Goal: Contribute content: Contribute content

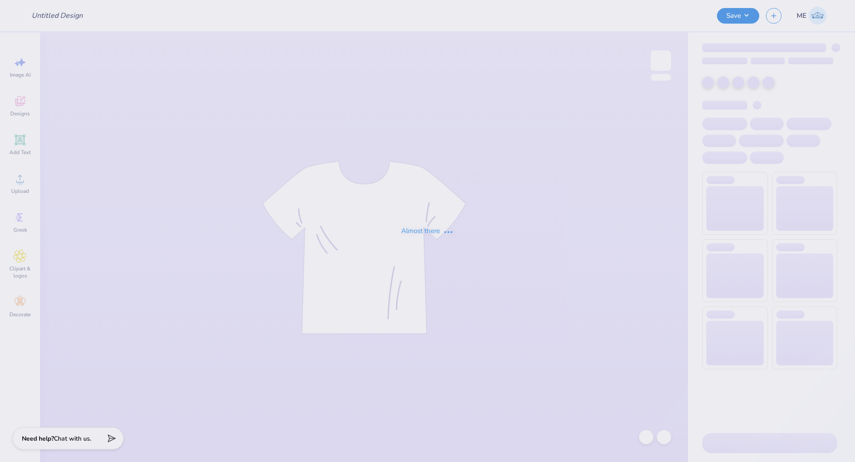
type input "KD parents weekend snoopy crew"
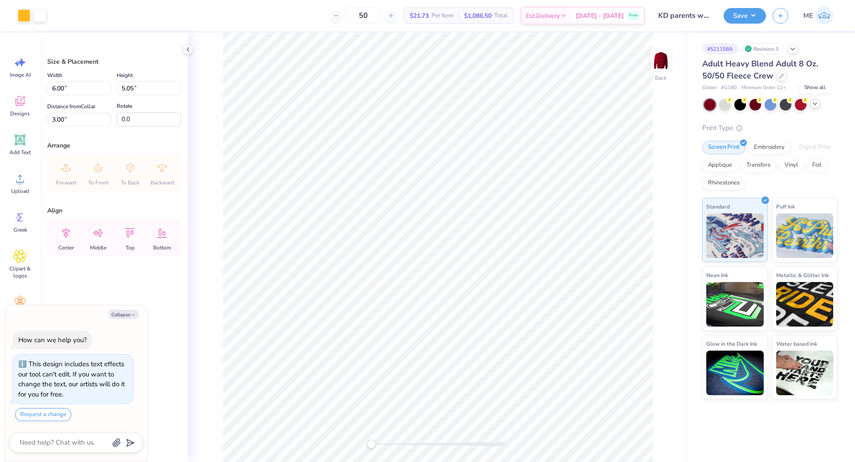
click at [816, 101] on icon at bounding box center [814, 103] width 7 height 7
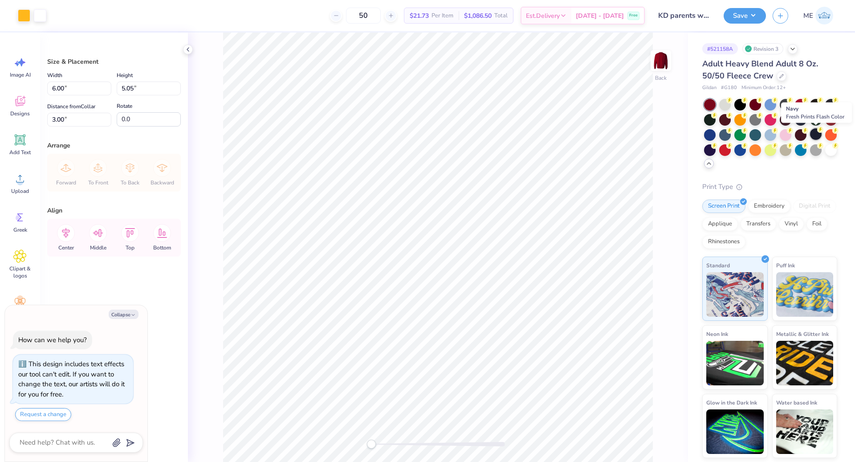
click at [820, 137] on div at bounding box center [816, 134] width 12 height 12
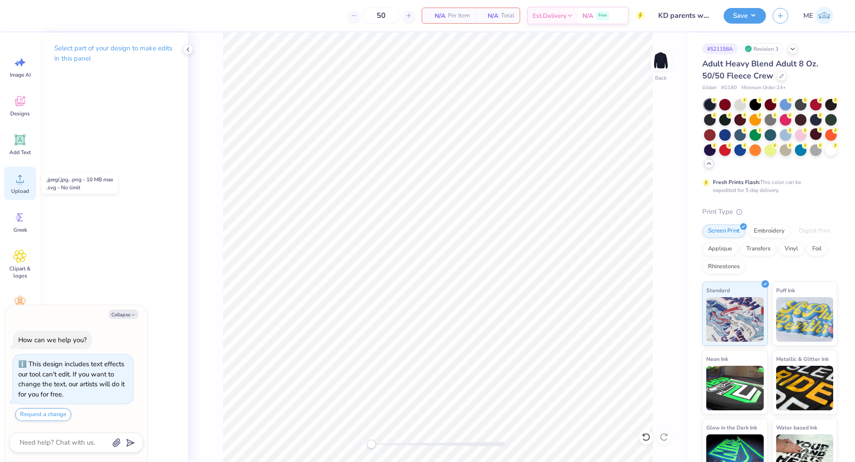
click at [21, 184] on circle at bounding box center [20, 182] width 6 height 6
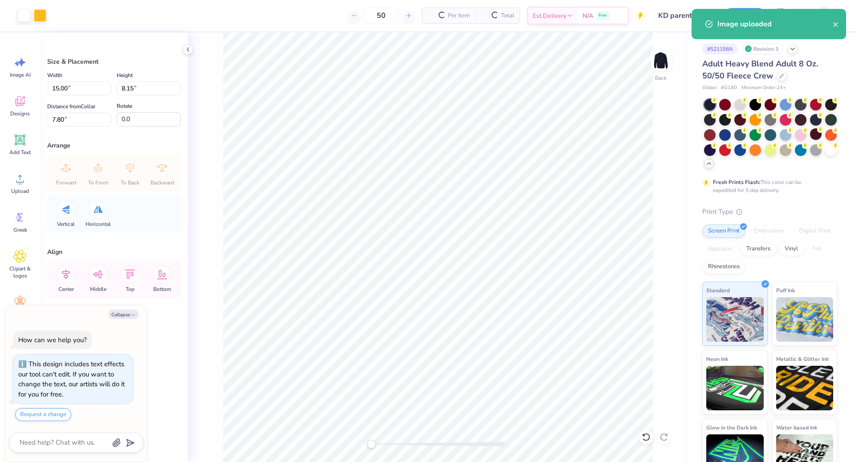
type textarea "x"
click at [78, 94] on input "15.00" at bounding box center [79, 88] width 64 height 14
type input "7"
type textarea "x"
type input "7.00"
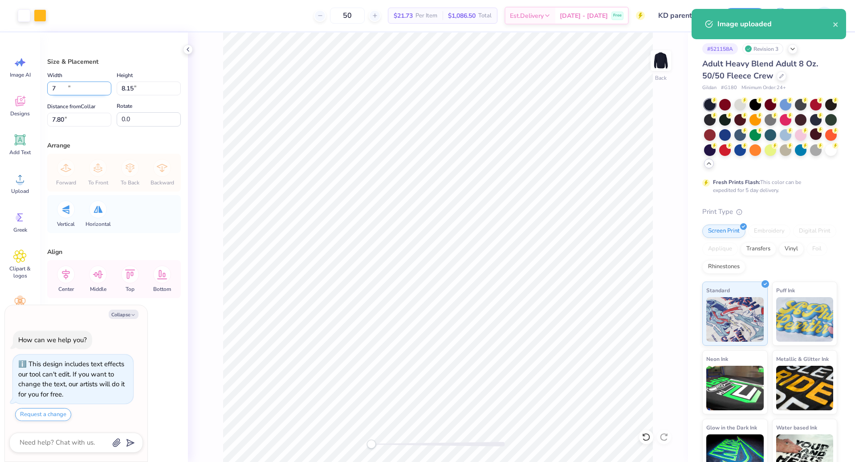
type input "3.80"
type input "9.97"
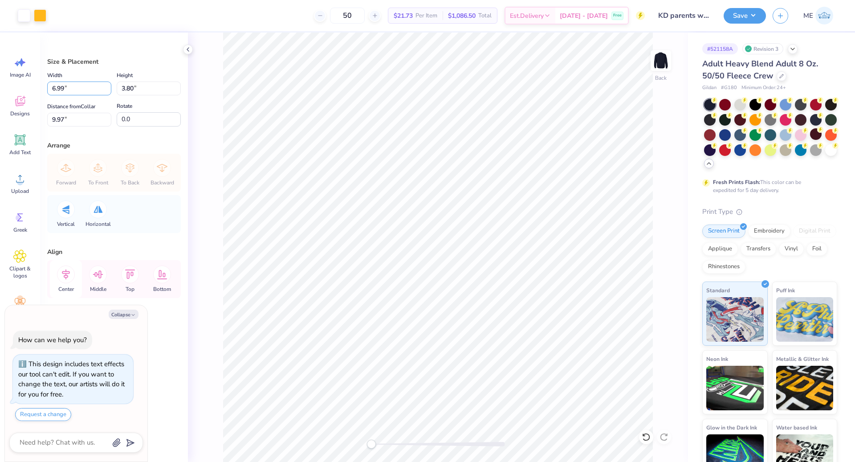
type input "6.99"
click at [70, 269] on icon at bounding box center [66, 274] width 18 height 18
type textarea "x"
click at [73, 120] on input "9.98" at bounding box center [79, 120] width 64 height 14
type input "3"
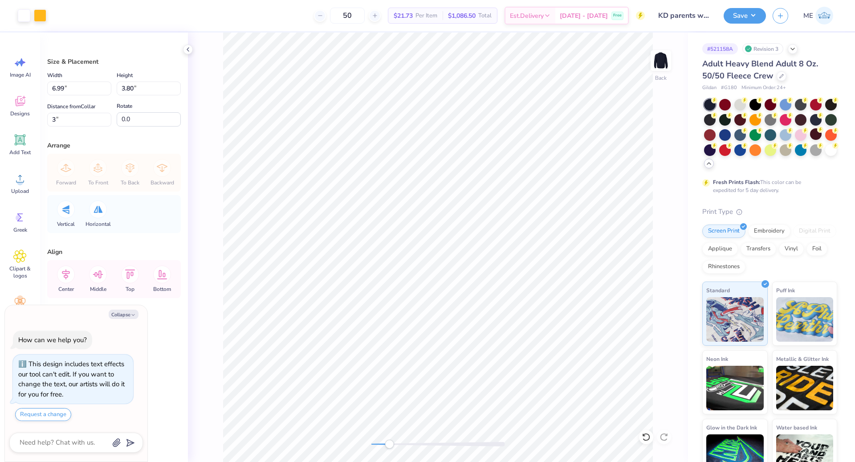
drag, startPoint x: 370, startPoint y: 440, endPoint x: 389, endPoint y: 442, distance: 19.7
click at [389, 442] on div "Accessibility label" at bounding box center [389, 443] width 9 height 9
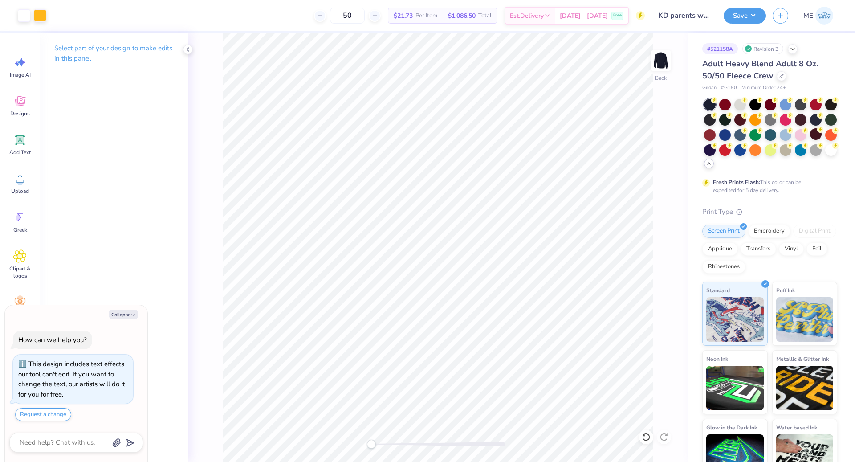
click at [366, 439] on div "Back" at bounding box center [438, 247] width 500 height 429
click at [645, 436] on icon at bounding box center [646, 436] width 9 height 9
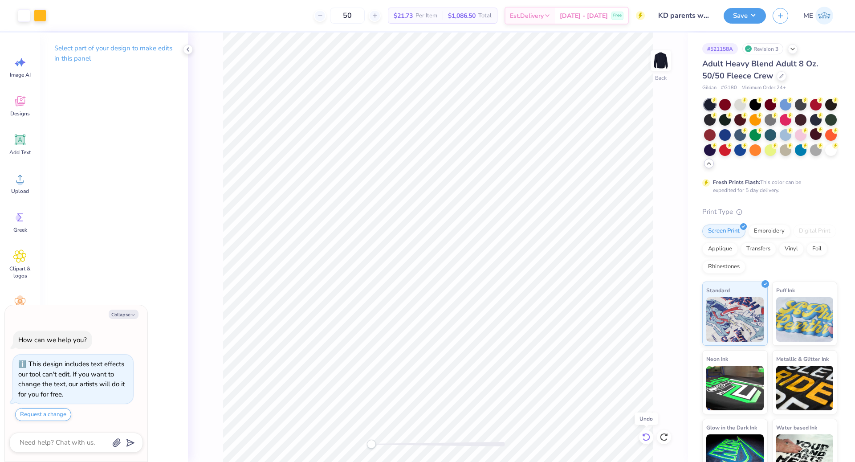
click at [645, 436] on icon at bounding box center [646, 436] width 9 height 9
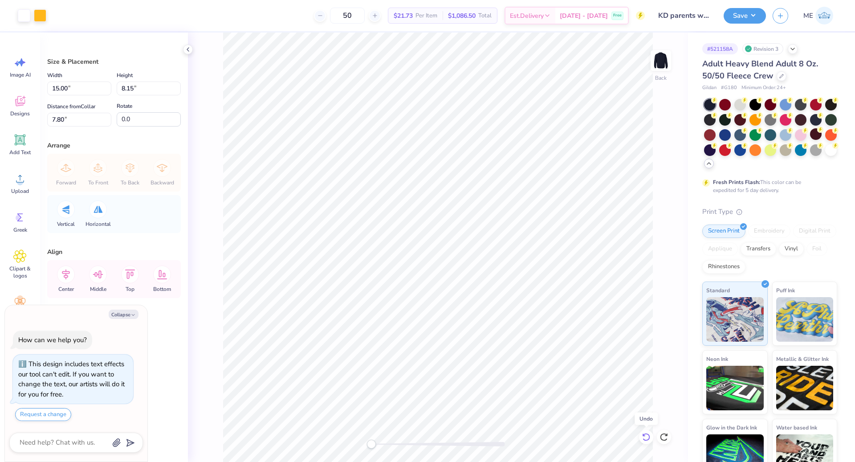
click at [645, 436] on icon at bounding box center [646, 436] width 9 height 9
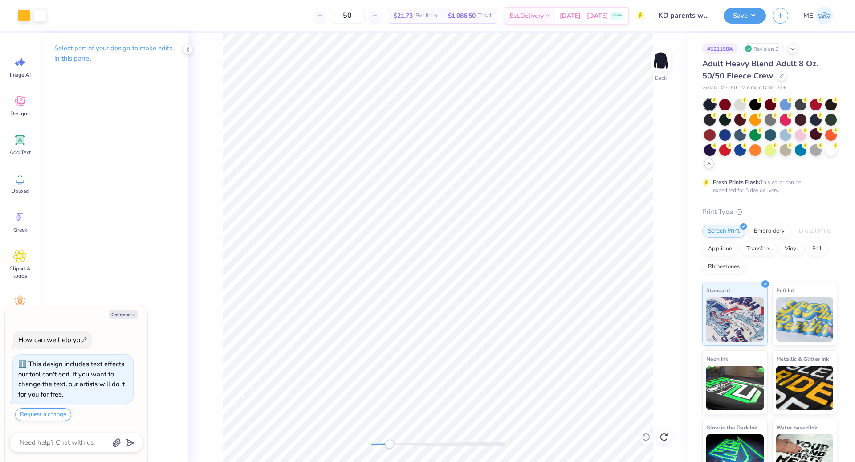
click at [389, 453] on div "Back" at bounding box center [438, 247] width 500 height 429
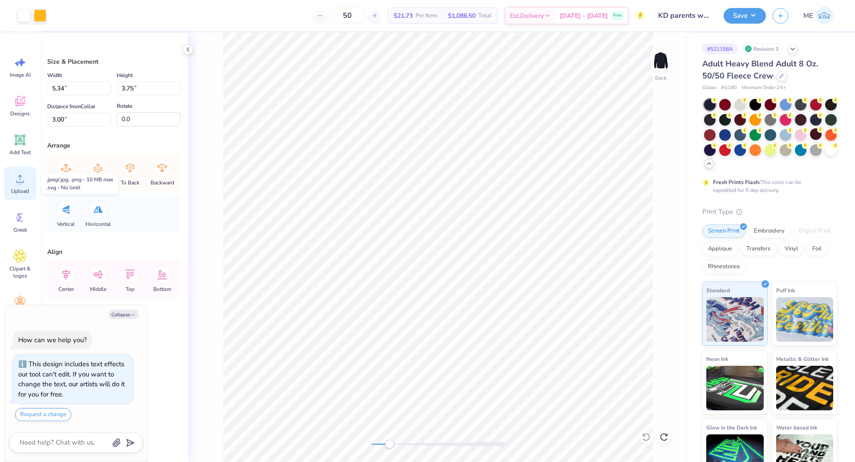
click at [25, 183] on icon at bounding box center [19, 178] width 13 height 13
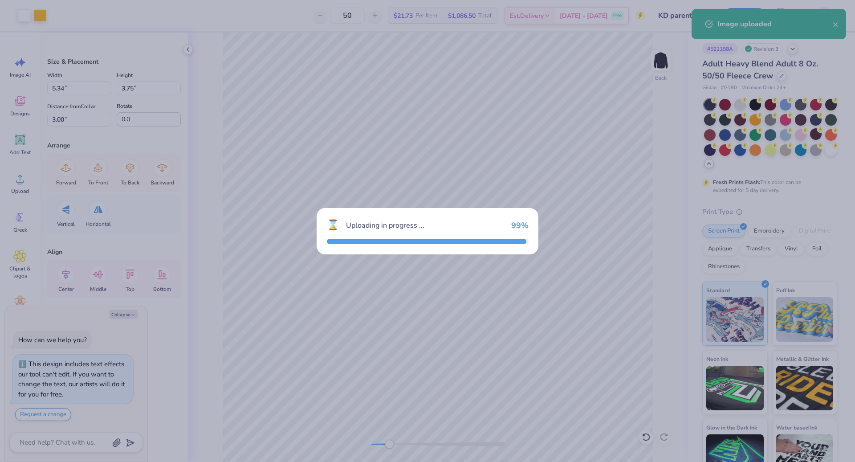
type textarea "x"
type input "15.00"
type input "8.15"
type input "7.80"
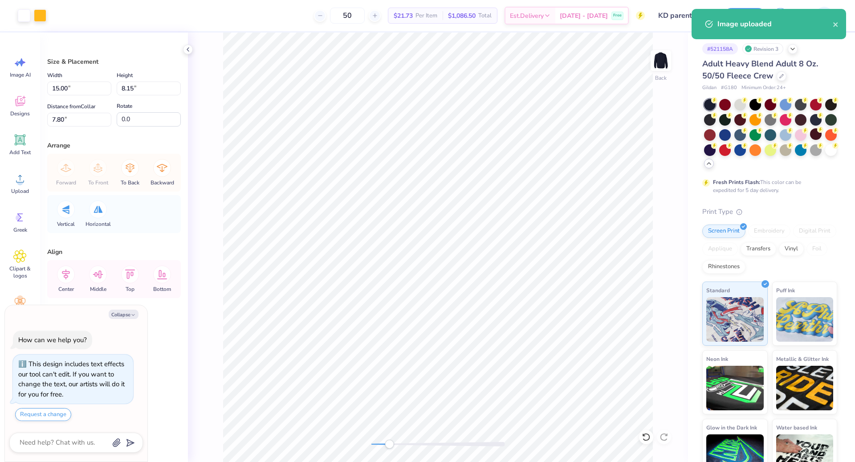
type textarea "x"
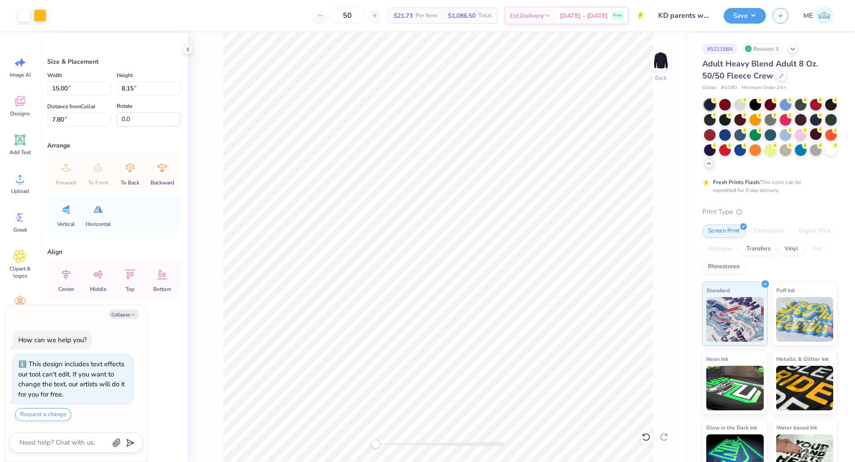
drag, startPoint x: 386, startPoint y: 445, endPoint x: 371, endPoint y: 440, distance: 15.5
click at [372, 443] on div "Accessibility label" at bounding box center [375, 443] width 9 height 9
click at [77, 89] on input "15.00" at bounding box center [79, 88] width 64 height 14
type input "6"
type textarea "x"
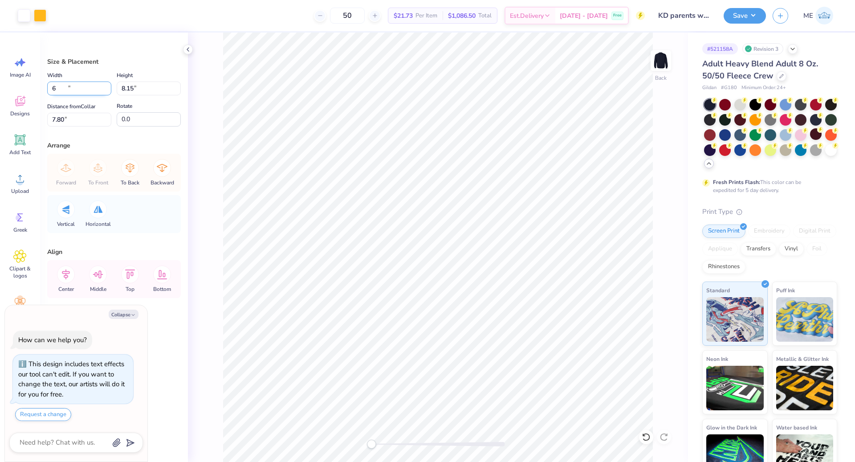
type input "6.00"
type input "3.26"
type input "10.25"
type input "7"
type textarea "x"
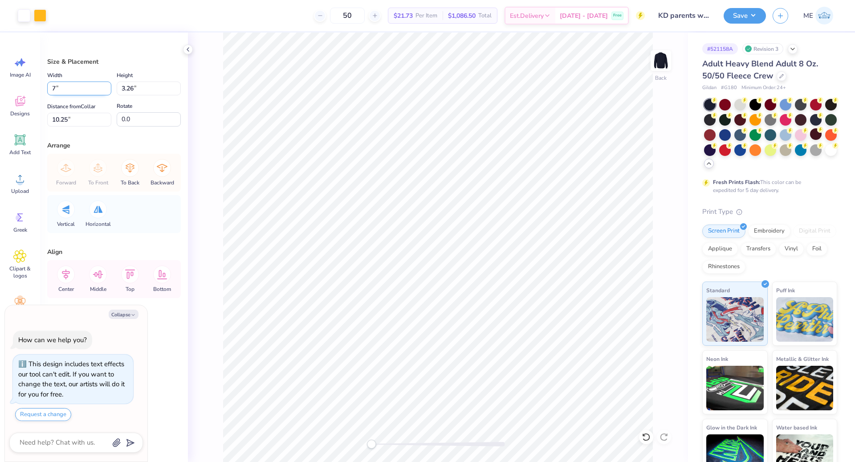
type input "7.00"
type input "3.80"
type input "9.97"
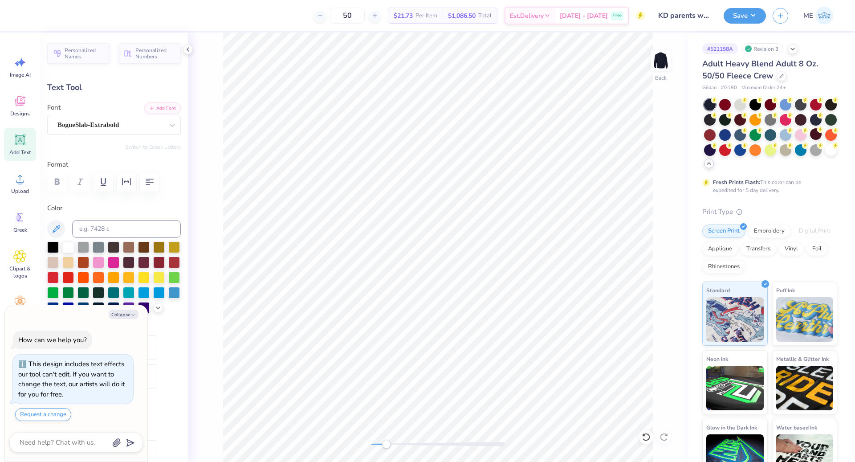
click at [386, 450] on div "Back" at bounding box center [438, 247] width 500 height 429
type textarea "x"
type input "3.36"
type input "0.26"
type input "7.79"
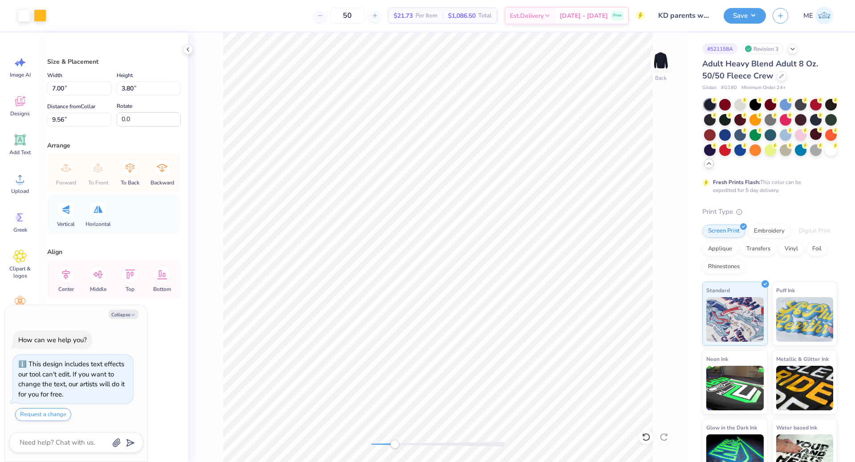
drag, startPoint x: 425, startPoint y: 445, endPoint x: 394, endPoint y: 441, distance: 31.0
click at [394, 441] on div "Accessibility label" at bounding box center [394, 443] width 9 height 9
type textarea "x"
type input "5.34"
type input "3.75"
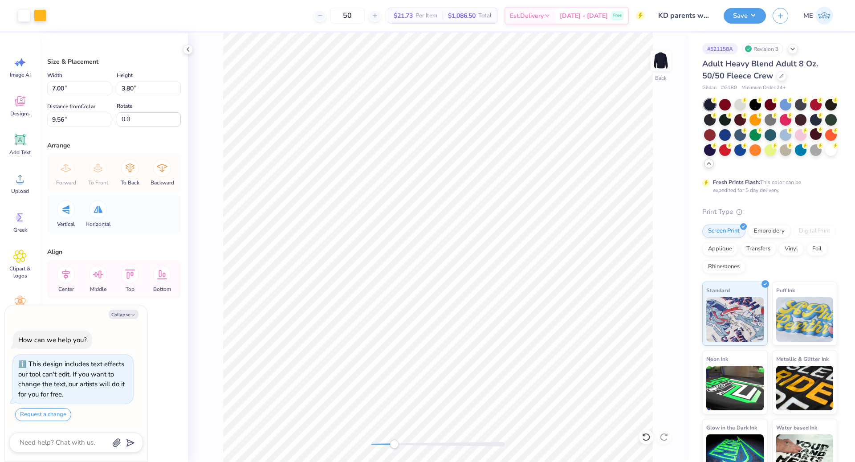
type input "3.00"
type textarea "x"
type input "7.00"
type input "3.80"
type input "9.27"
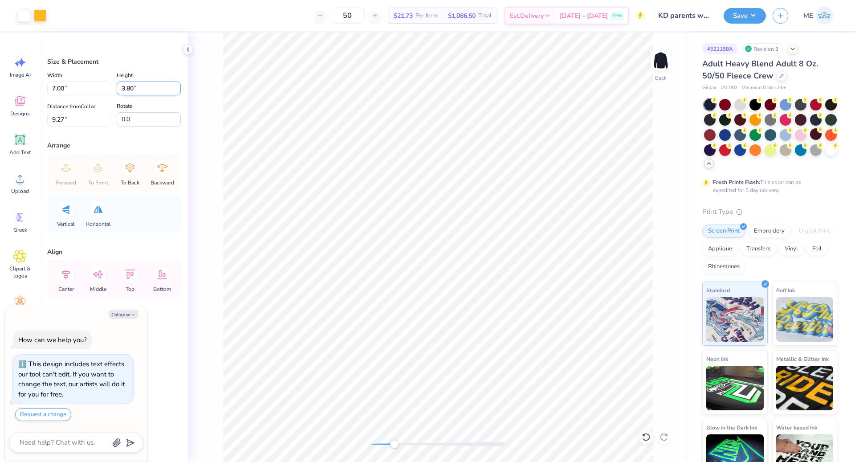
click at [138, 87] on input "3.80" at bounding box center [149, 88] width 64 height 14
type input "3.75"
type textarea "x"
type input "6.90"
type input "9.30"
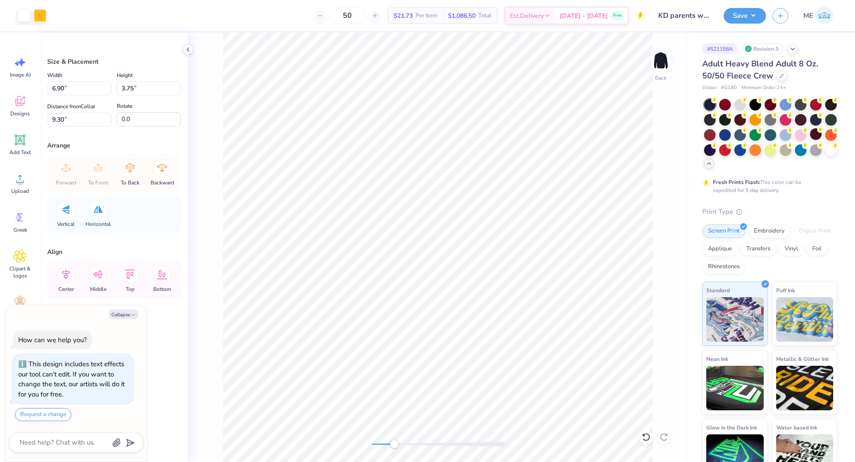
type textarea "x"
type input "5.34"
type input "3.00"
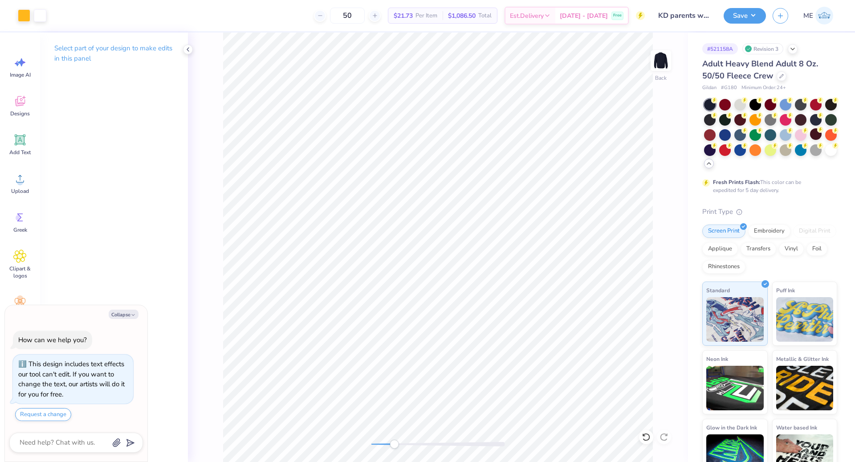
type textarea "x"
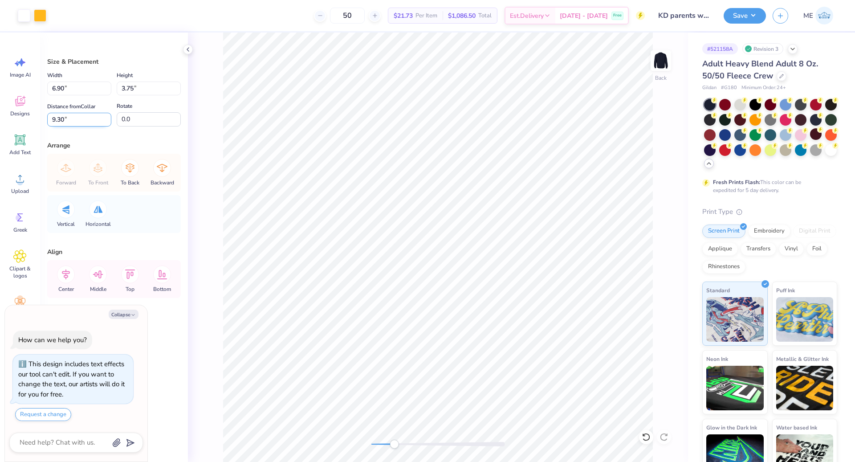
click at [64, 123] on input "9.30" at bounding box center [79, 120] width 64 height 14
type input "3"
click at [68, 271] on icon at bounding box center [66, 274] width 8 height 10
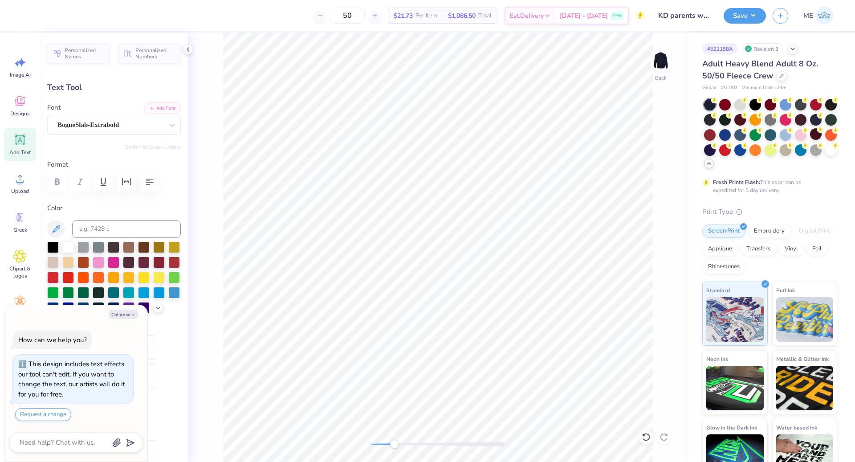
type textarea "x"
type input "3.36"
type input "0.26"
type input "7.79"
click at [366, 435] on div "Back" at bounding box center [438, 247] width 500 height 429
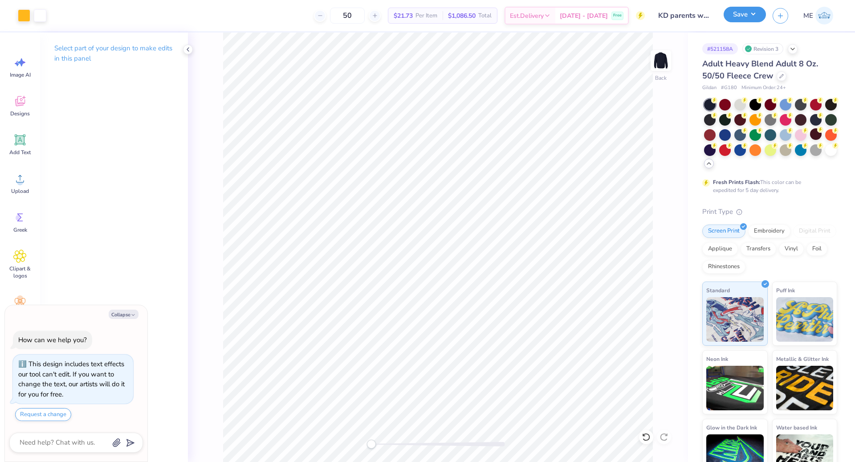
click at [755, 14] on button "Save" at bounding box center [745, 15] width 42 height 16
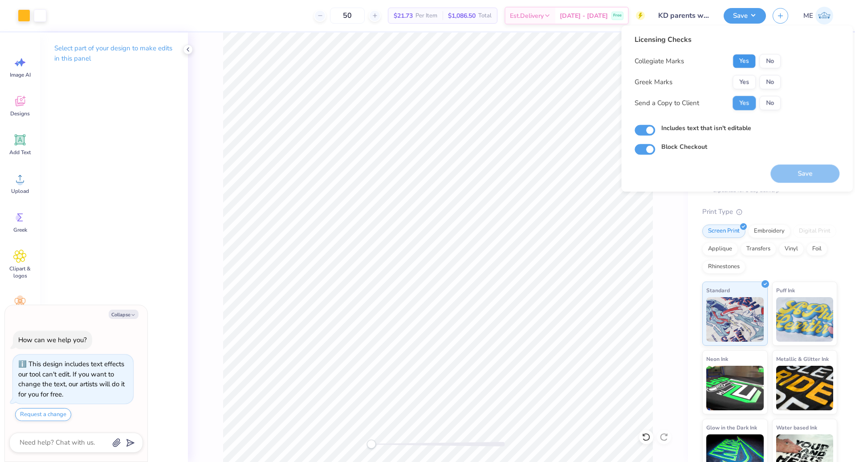
drag, startPoint x: 746, startPoint y: 56, endPoint x: 745, endPoint y: 72, distance: 16.1
click at [745, 57] on button "Yes" at bounding box center [743, 61] width 23 height 14
click at [744, 79] on button "Yes" at bounding box center [743, 82] width 23 height 14
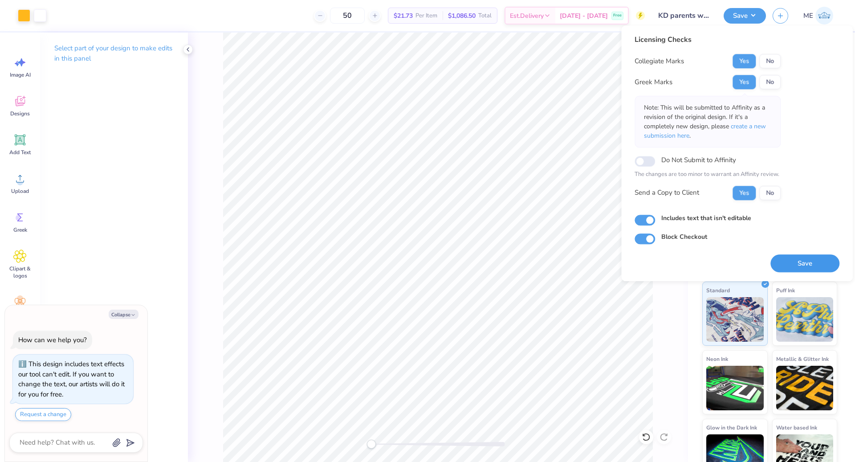
click at [789, 257] on button "Save" at bounding box center [804, 263] width 69 height 18
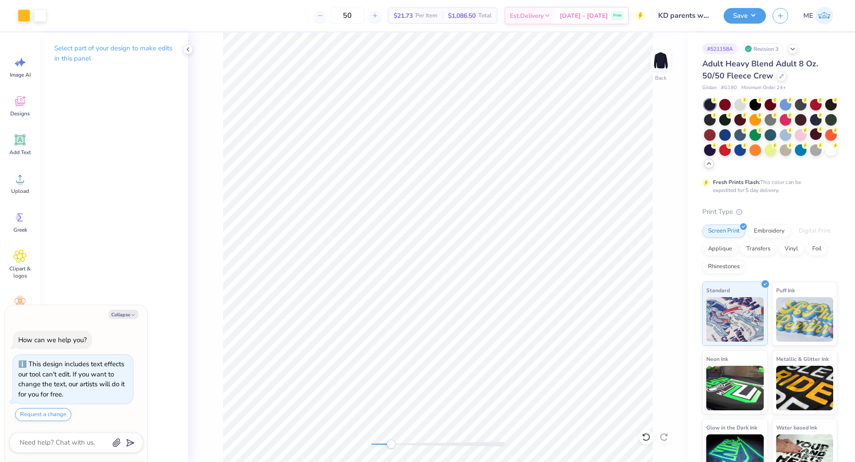
drag, startPoint x: 374, startPoint y: 441, endPoint x: 391, endPoint y: 441, distance: 16.5
click at [391, 441] on div "Accessibility label" at bounding box center [390, 443] width 9 height 9
drag, startPoint x: 394, startPoint y: 447, endPoint x: 370, endPoint y: 445, distance: 24.1
click at [370, 445] on div "Accessibility label" at bounding box center [371, 443] width 9 height 9
click at [734, 20] on button "Save" at bounding box center [745, 15] width 42 height 16
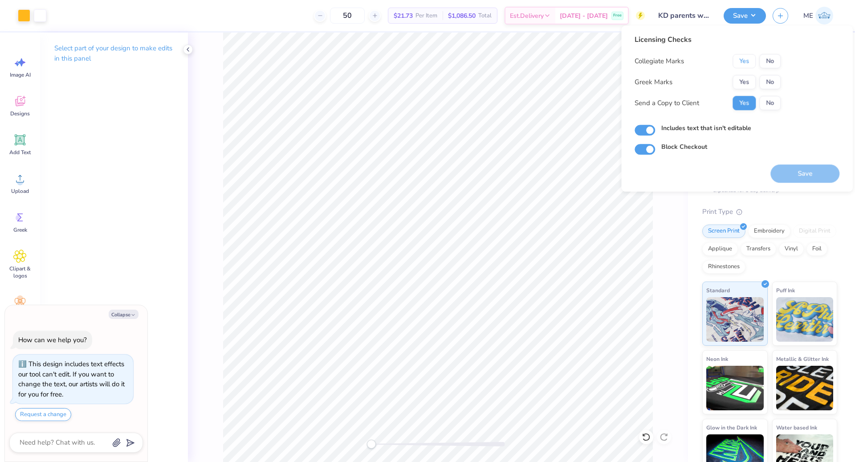
drag, startPoint x: 747, startPoint y: 57, endPoint x: 743, endPoint y: 70, distance: 13.9
click at [745, 61] on button "Yes" at bounding box center [743, 61] width 23 height 14
click at [740, 84] on button "Yes" at bounding box center [743, 82] width 23 height 14
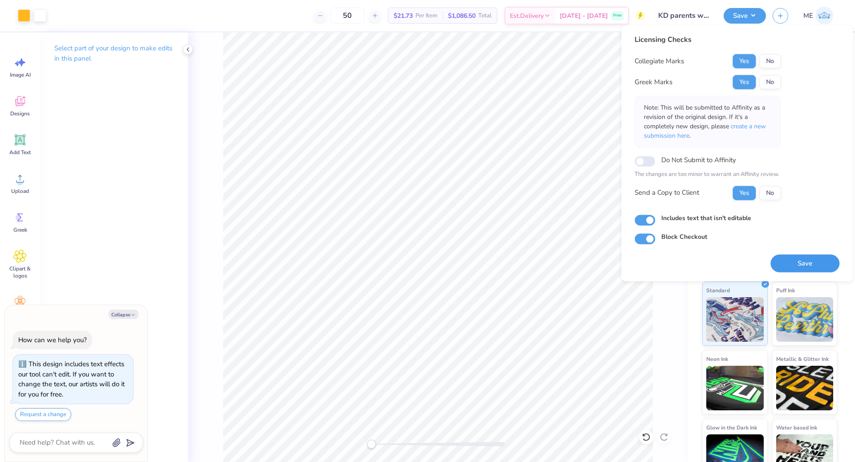
click at [794, 254] on button "Save" at bounding box center [804, 263] width 69 height 18
type textarea "x"
